Goal: Task Accomplishment & Management: Manage account settings

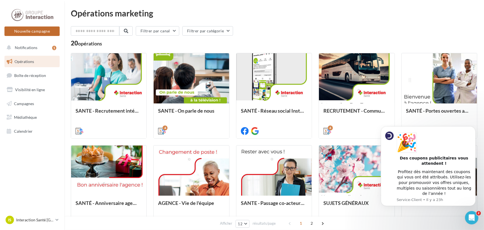
click at [29, 32] on button "Nouvelle campagne" at bounding box center [31, 31] width 55 height 9
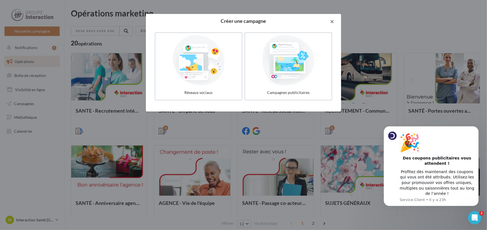
click at [330, 22] on button "button" at bounding box center [330, 22] width 22 height 17
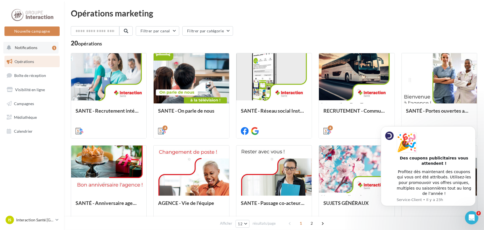
click at [19, 50] on button "Notifications 1" at bounding box center [30, 48] width 55 height 12
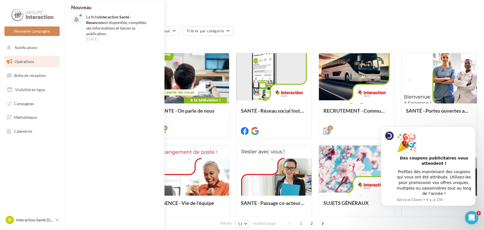
click at [38, 227] on div "IS Interaction Santé BESANÇON interaction-sante-besancon" at bounding box center [32, 222] width 64 height 15
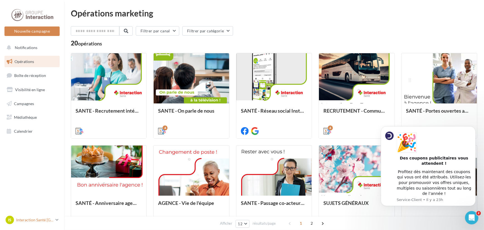
click at [37, 223] on p "Interaction Santé [GEOGRAPHIC_DATA]" at bounding box center [34, 220] width 37 height 6
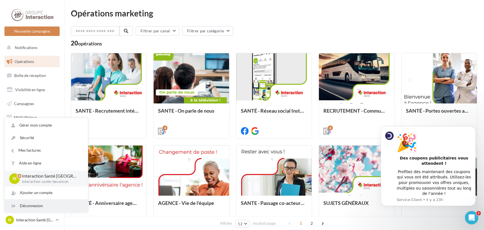
click at [34, 205] on div "Déconnexion" at bounding box center [46, 206] width 83 height 13
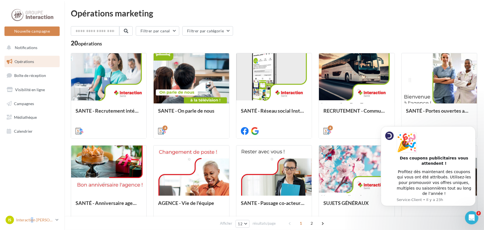
click at [32, 220] on p "Interaction [PERSON_NAME][GEOGRAPHIC_DATA]" at bounding box center [34, 220] width 37 height 6
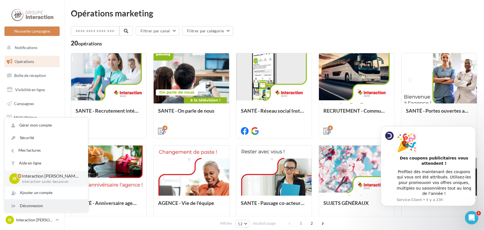
click at [27, 208] on div "Déconnexion" at bounding box center [46, 206] width 83 height 13
